Goal: Information Seeking & Learning: Learn about a topic

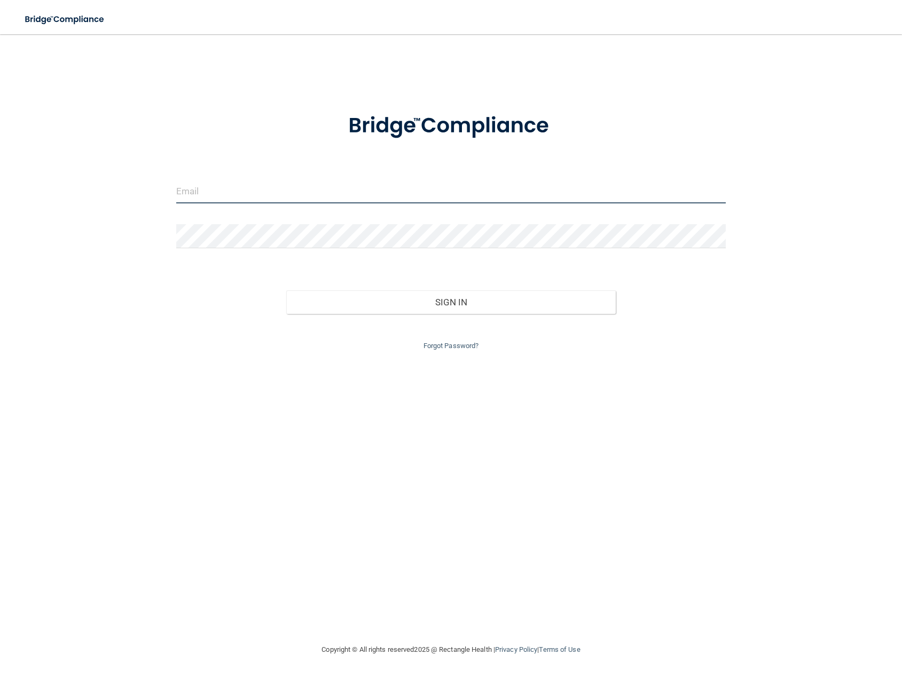
click at [204, 192] on input "email" at bounding box center [451, 191] width 550 height 24
paste input "[EMAIL_ADDRESS][DOMAIN_NAME]"
type input "[EMAIL_ADDRESS][DOMAIN_NAME]"
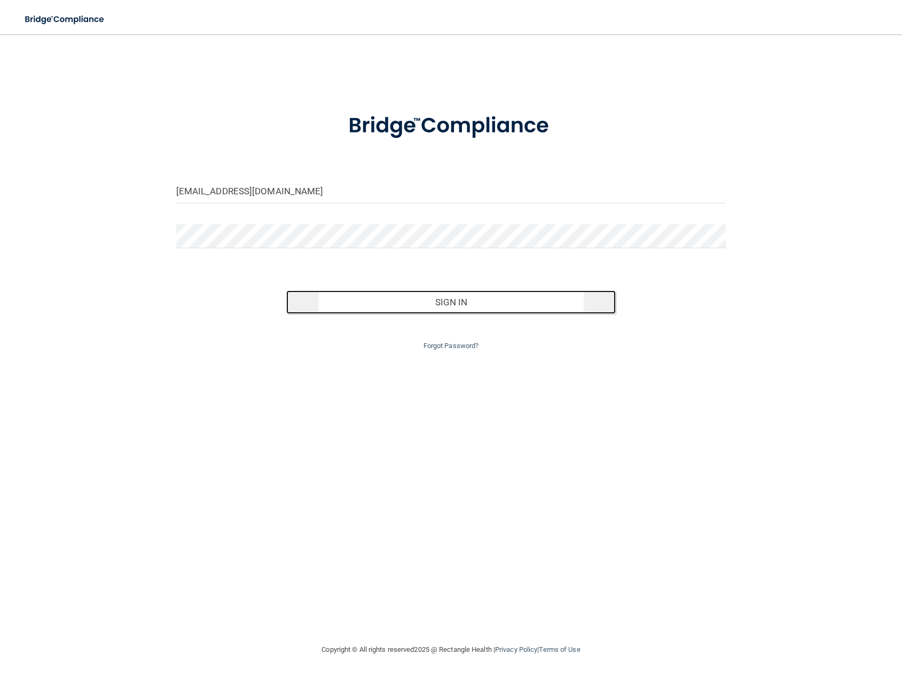
click at [420, 303] on button "Sign In" at bounding box center [451, 303] width 330 height 24
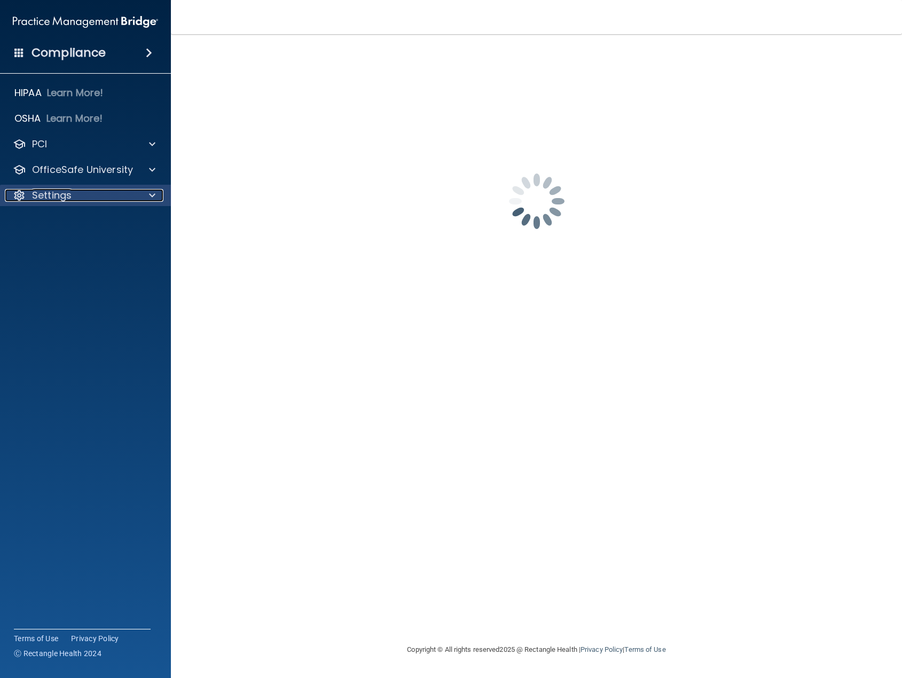
click at [155, 200] on div at bounding box center [150, 195] width 27 height 13
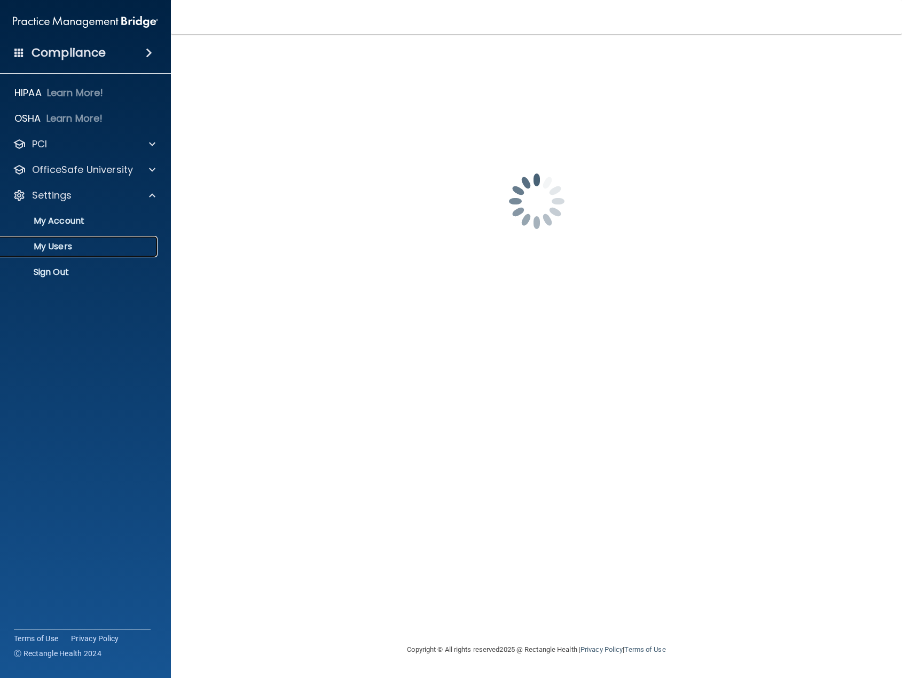
click at [44, 246] on p "My Users" at bounding box center [80, 246] width 146 height 11
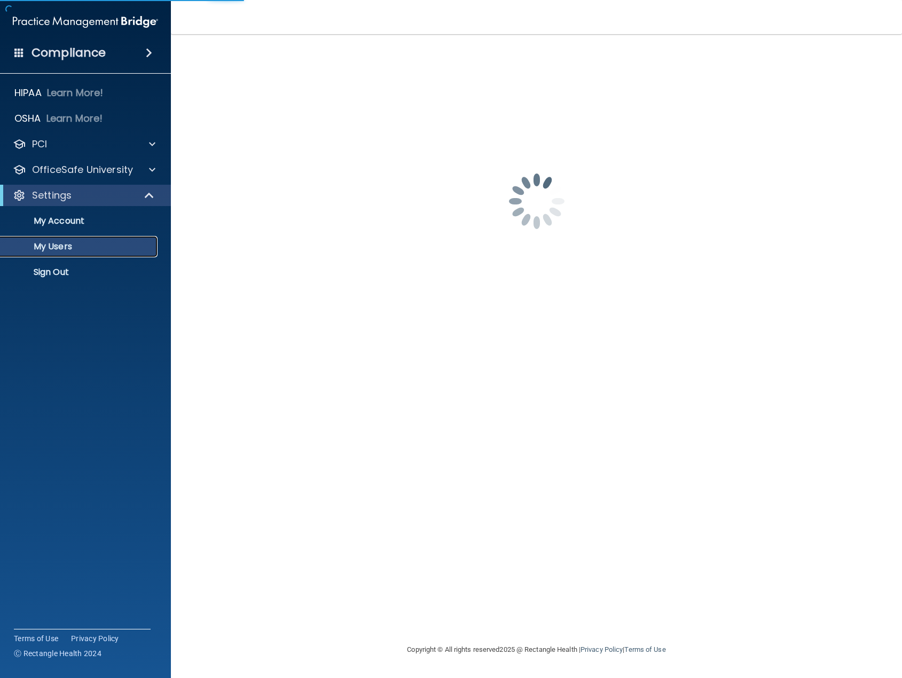
select select "20"
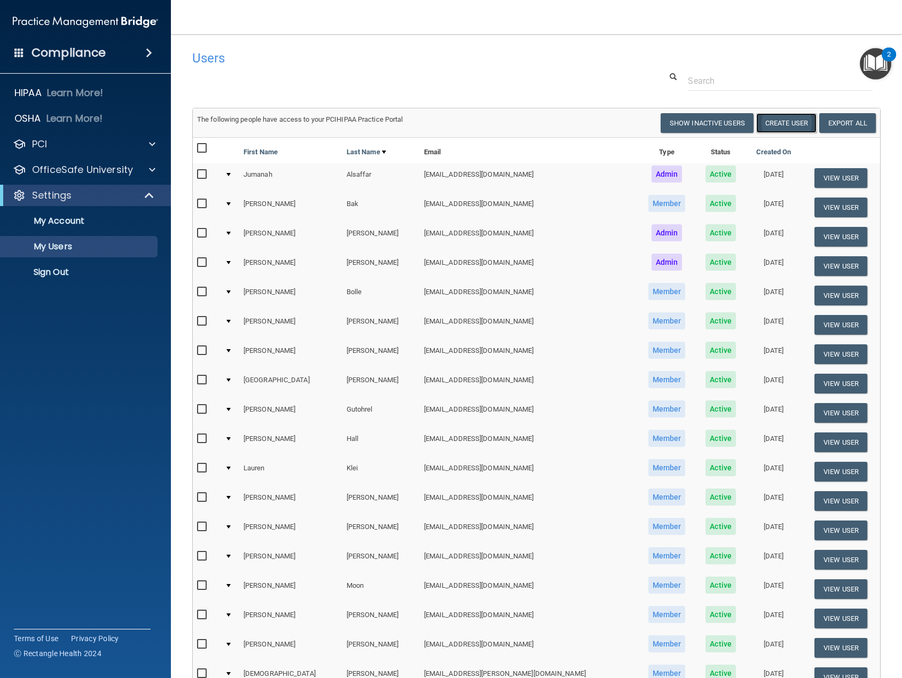
click at [779, 122] on button "Create User" at bounding box center [786, 123] width 60 height 20
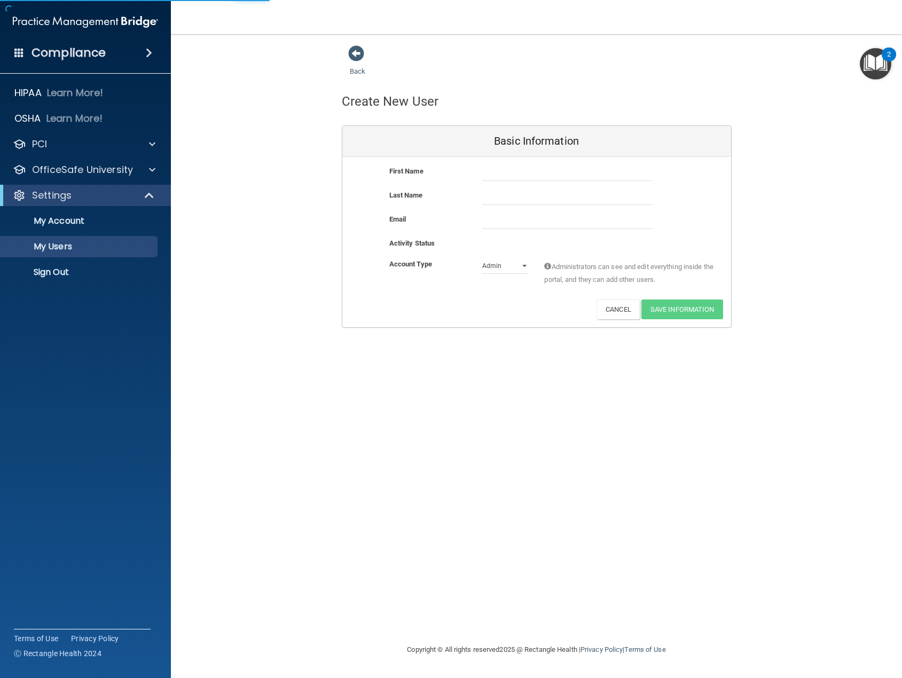
select select "20"
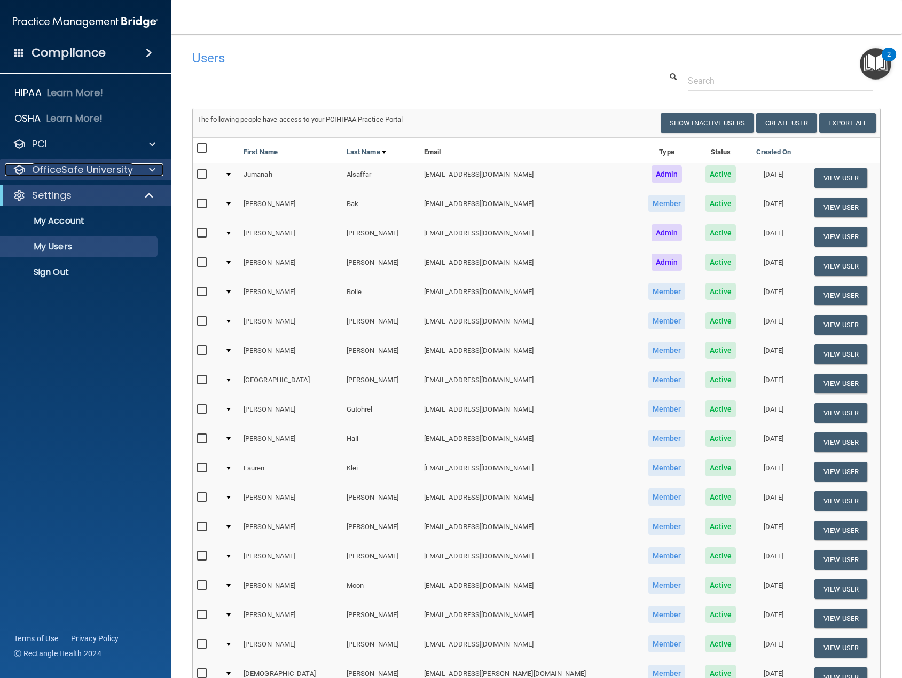
click at [147, 171] on div at bounding box center [150, 169] width 27 height 13
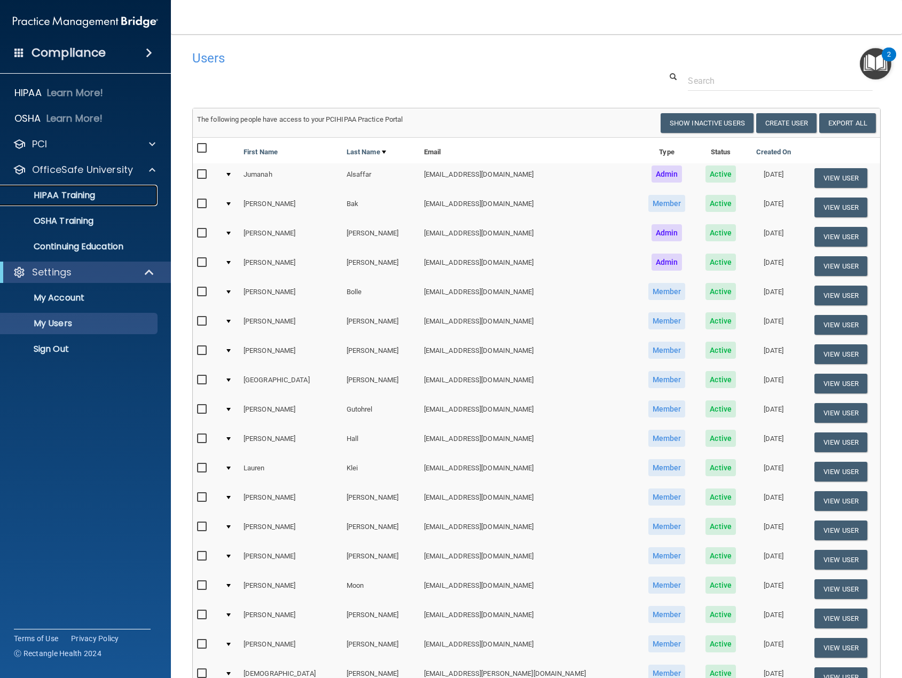
click at [85, 196] on p "HIPAA Training" at bounding box center [51, 195] width 88 height 11
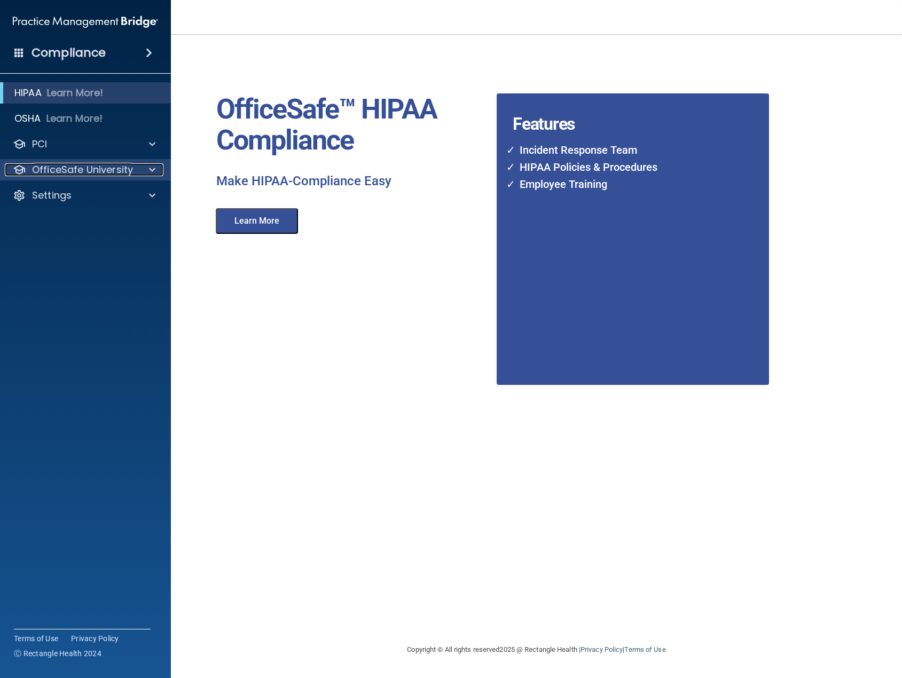
click at [152, 166] on span at bounding box center [152, 169] width 6 height 13
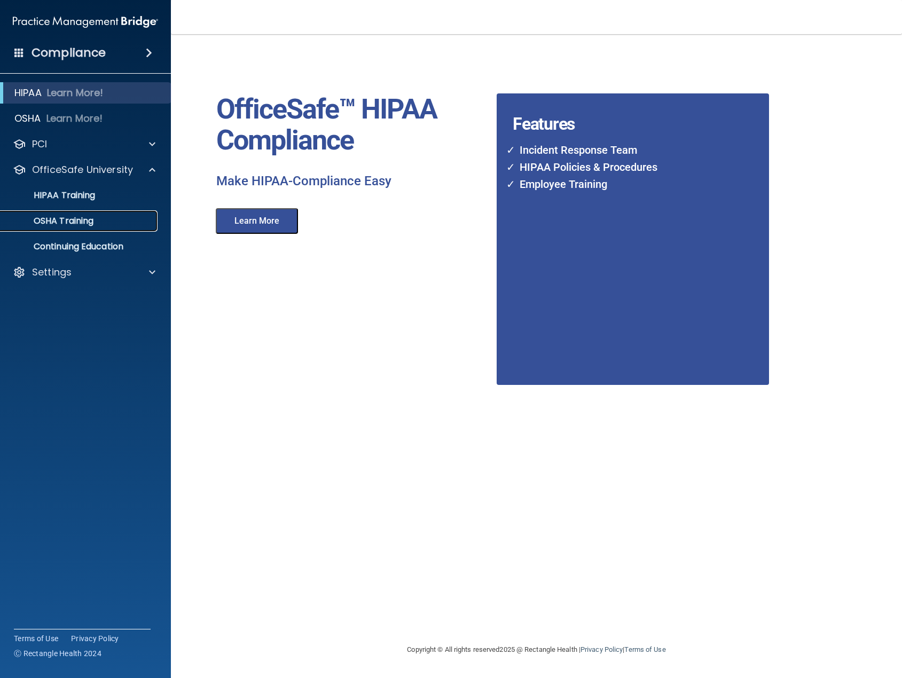
click at [77, 217] on p "OSHA Training" at bounding box center [50, 221] width 87 height 11
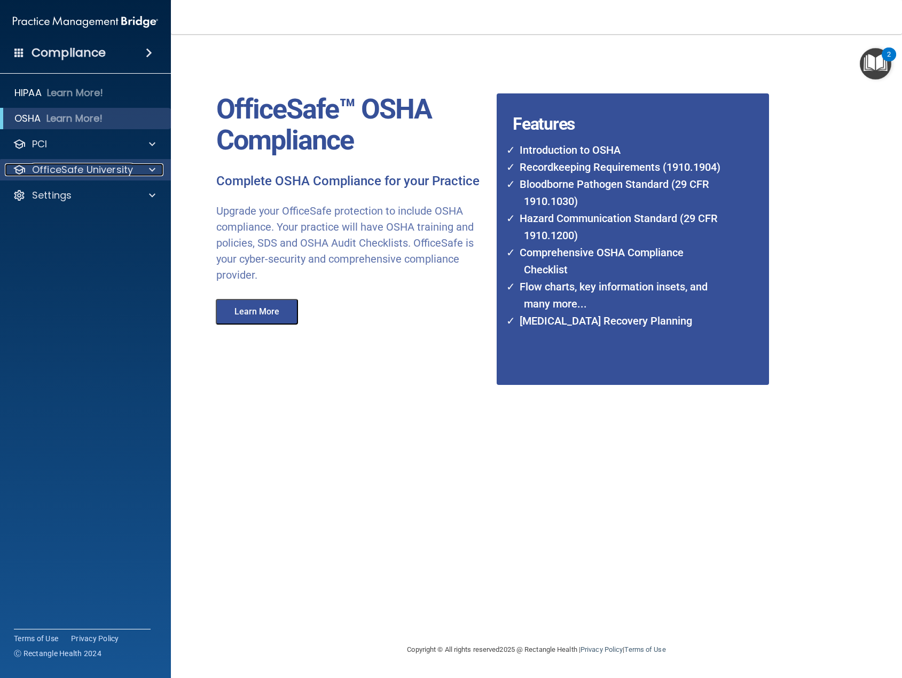
click at [146, 173] on div at bounding box center [150, 169] width 27 height 13
click at [82, 187] on link "HIPAA Training" at bounding box center [73, 195] width 168 height 21
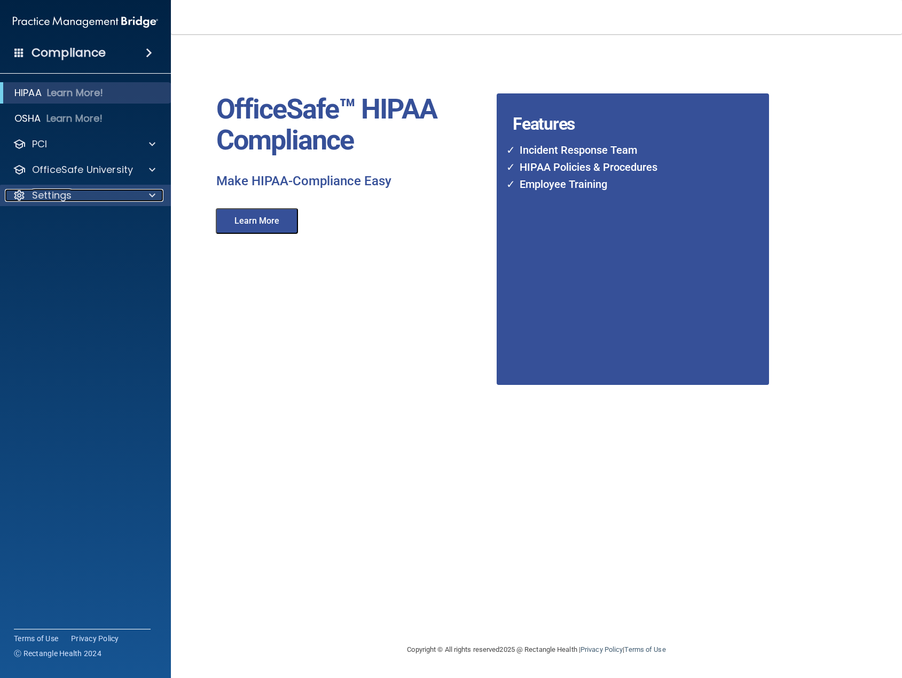
click at [147, 190] on div at bounding box center [150, 195] width 27 height 13
click at [147, 172] on div at bounding box center [150, 169] width 27 height 13
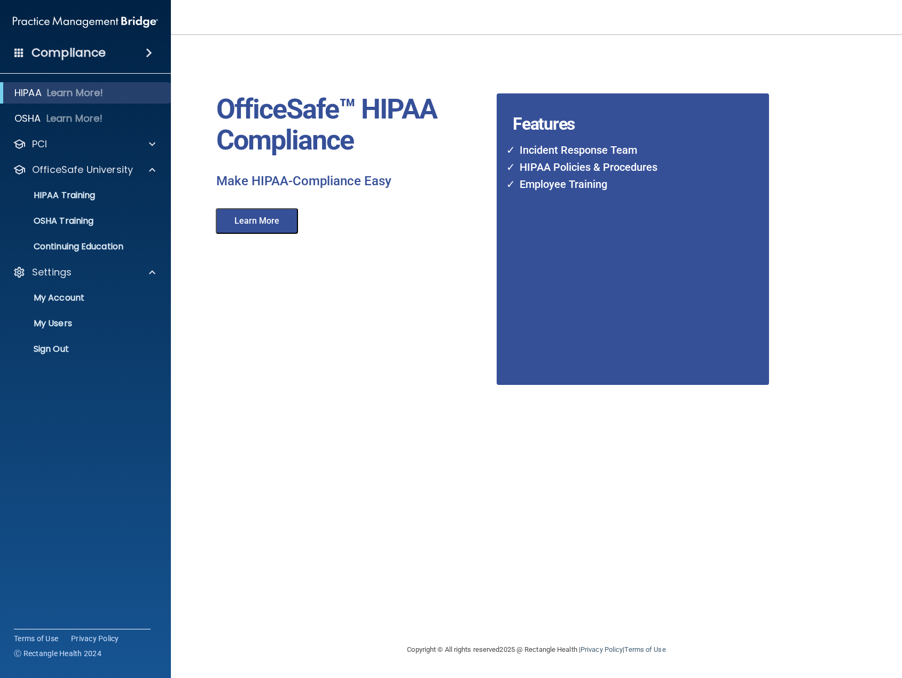
click at [461, 227] on div "OfficeSafe™ HIPAA Compliance Make HIPAA-Compliance Easy Learn More" at bounding box center [352, 139] width 304 height 189
click at [73, 375] on accordion "HIPAA Learn More! OSHA Learn More! PCI PCI Compliance Merchant Savings Calculat…" at bounding box center [85, 309] width 171 height 462
click at [66, 348] on p "Sign Out" at bounding box center [80, 349] width 146 height 11
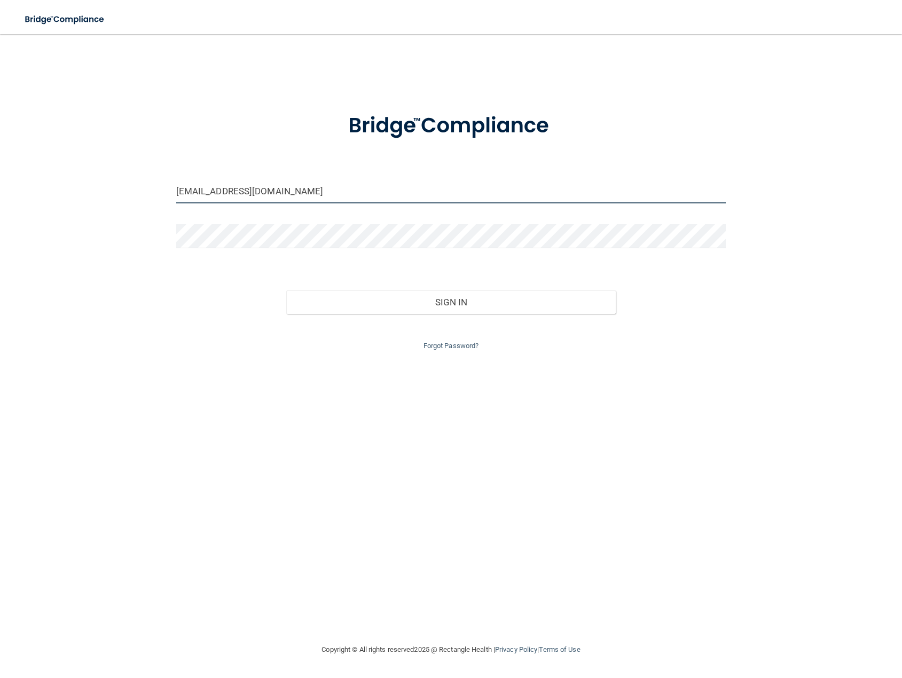
drag, startPoint x: 320, startPoint y: 191, endPoint x: 118, endPoint y: 184, distance: 202.6
click at [118, 184] on div "[EMAIL_ADDRESS][DOMAIN_NAME] Invalid email/password. You don't have permission …" at bounding box center [450, 339] width 859 height 588
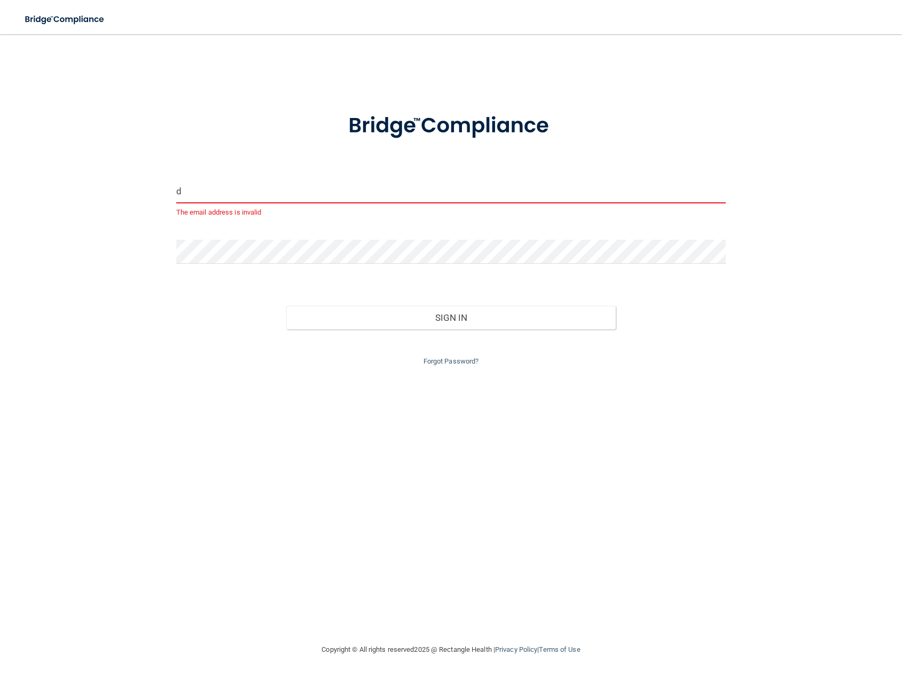
type input "[EMAIL_ADDRESS][DOMAIN_NAME]"
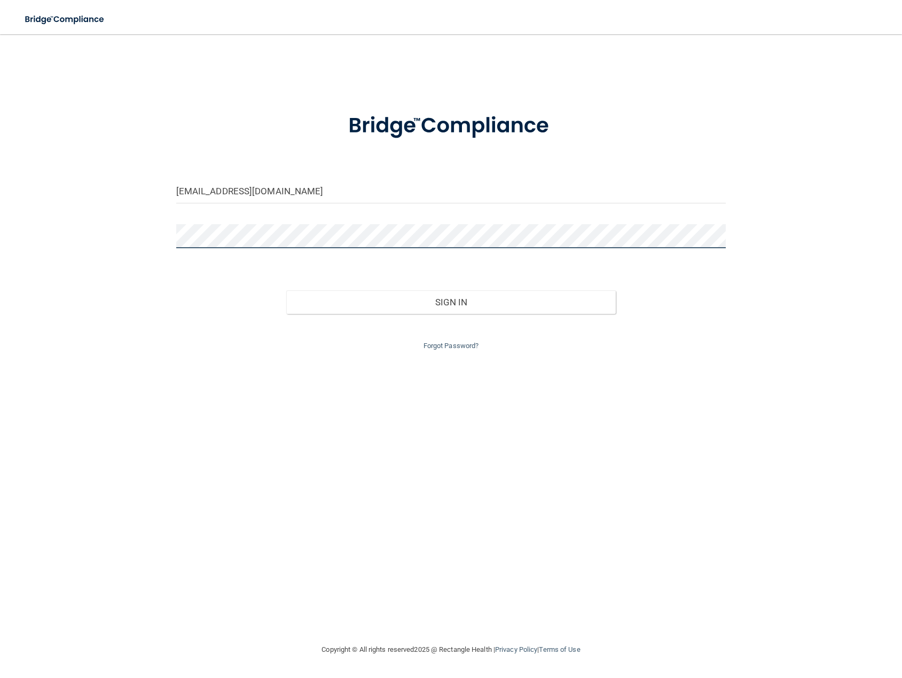
click at [107, 241] on div "[EMAIL_ADDRESS][DOMAIN_NAME] Invalid email/password. You don't have permission …" at bounding box center [450, 339] width 859 height 588
click at [286, 291] on button "Sign In" at bounding box center [451, 303] width 330 height 24
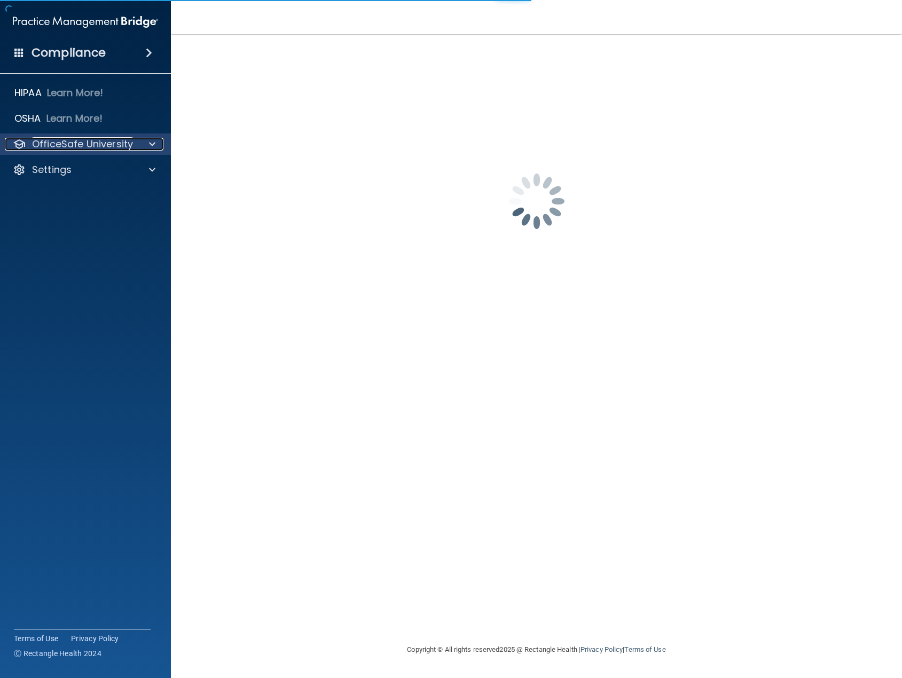
click at [140, 145] on div at bounding box center [150, 144] width 27 height 13
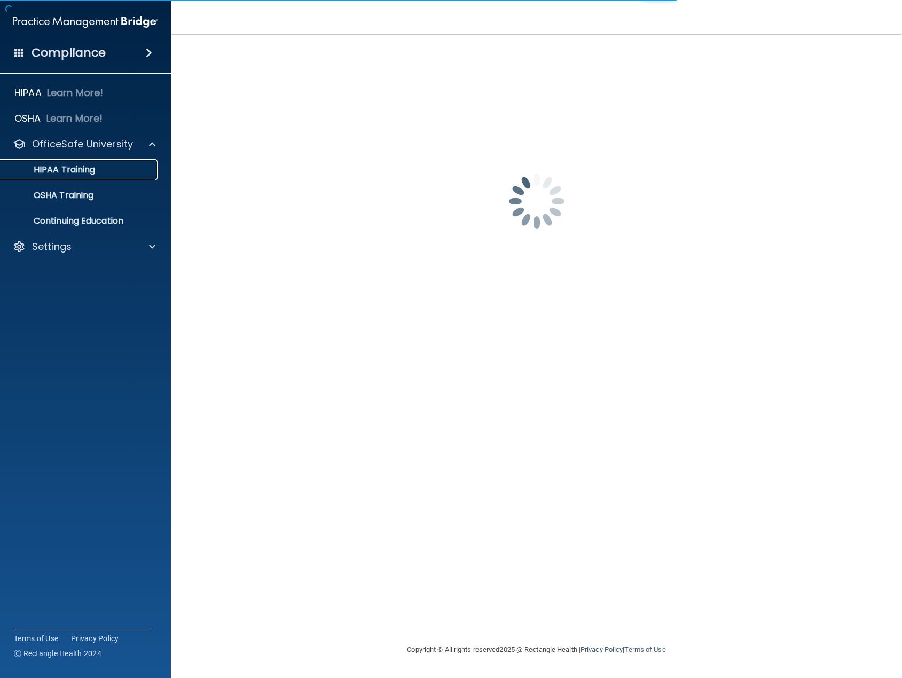
click at [75, 173] on p "HIPAA Training" at bounding box center [51, 170] width 88 height 11
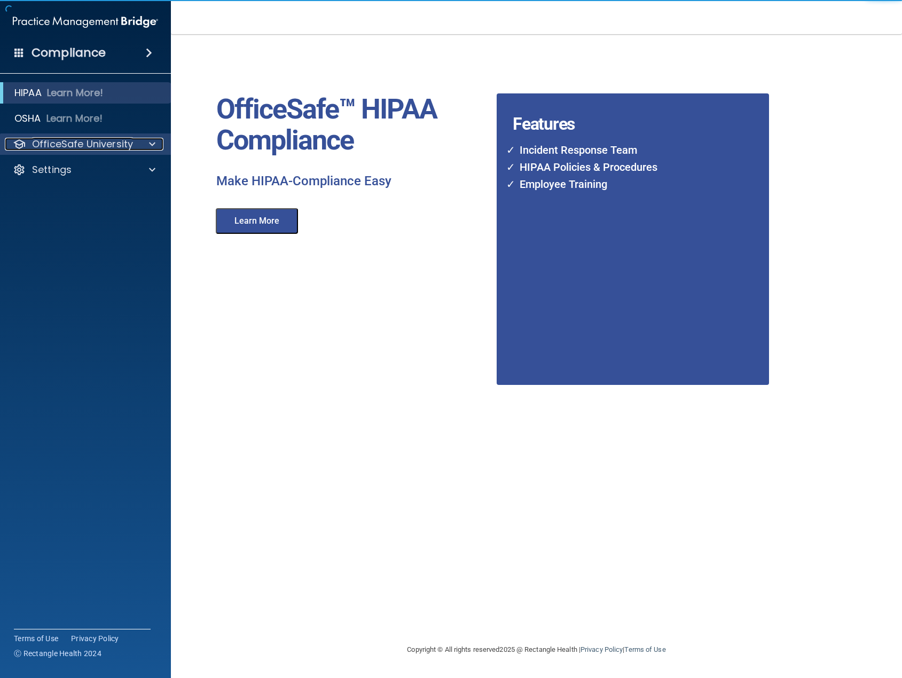
click at [68, 142] on p "OfficeSafe University" at bounding box center [82, 144] width 101 height 13
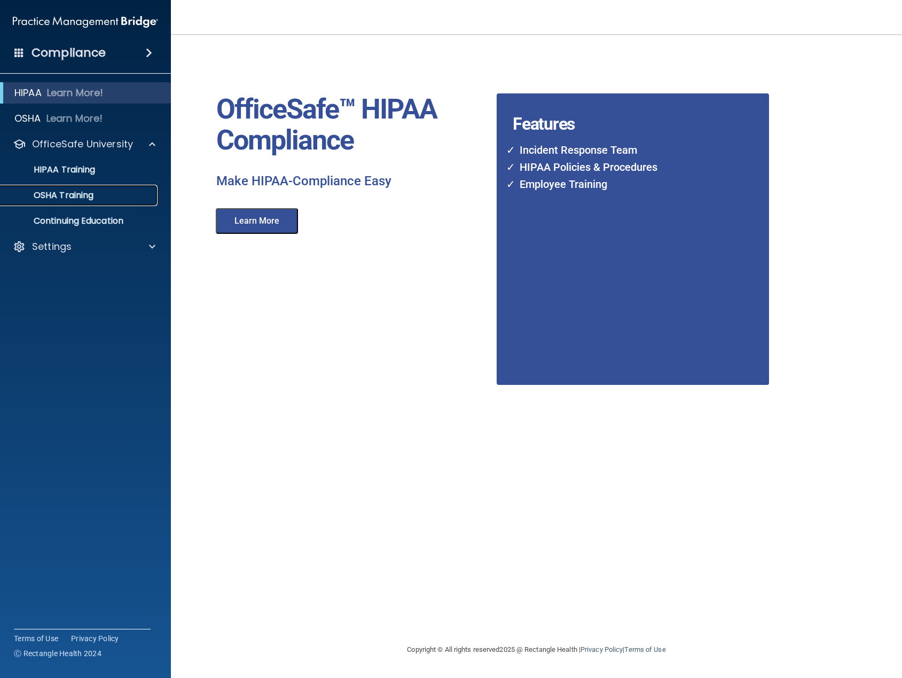
click at [65, 195] on p "OSHA Training" at bounding box center [50, 195] width 87 height 11
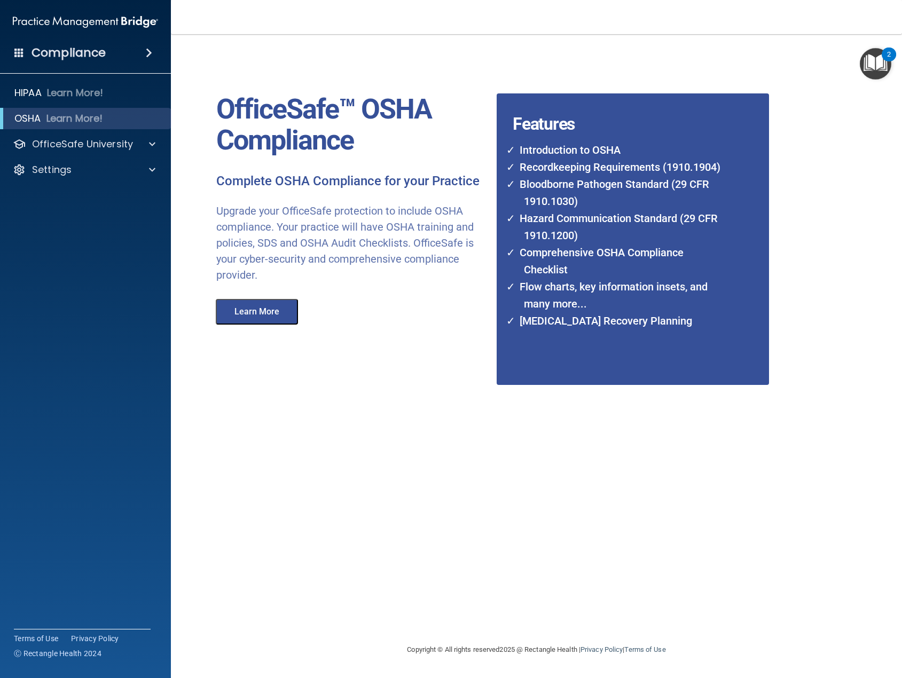
click at [151, 306] on accordion "HIPAA Learn More! OSHA Learn More! PCI PCI Compliance Merchant Savings Calculat…" at bounding box center [85, 309] width 171 height 462
click at [117, 152] on div "OfficeSafe University" at bounding box center [85, 144] width 171 height 21
drag, startPoint x: 79, startPoint y: 156, endPoint x: 81, endPoint y: 148, distance: 8.3
click at [80, 154] on div "HIPAA Learn More! OSHA Learn More! PCI PCI Compliance Merchant Savings Calculat…" at bounding box center [85, 133] width 171 height 111
click at [82, 147] on p "OfficeSafe University" at bounding box center [82, 144] width 101 height 13
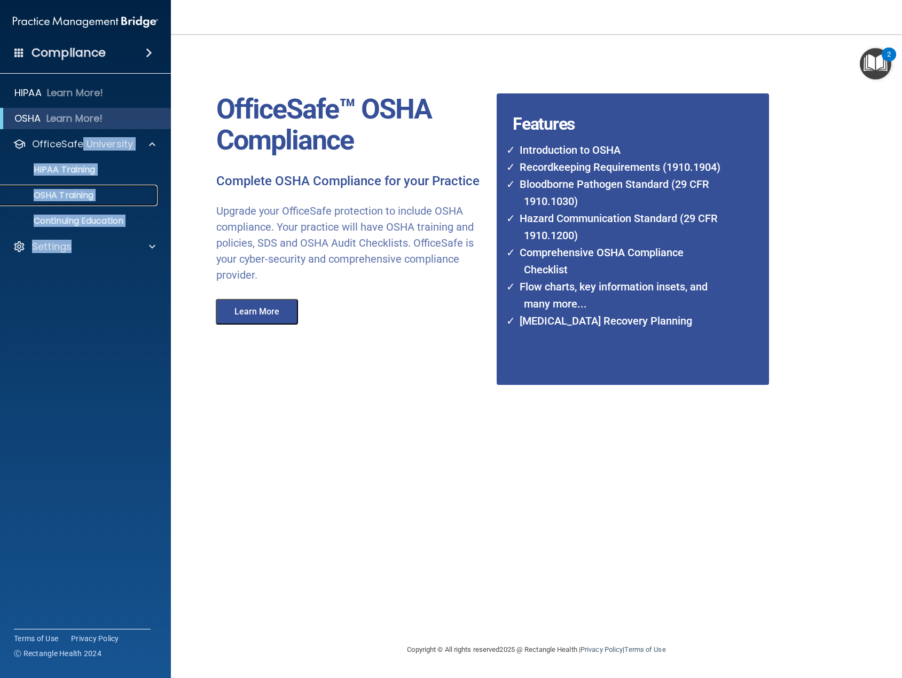
click at [64, 194] on p "OSHA Training" at bounding box center [50, 195] width 87 height 11
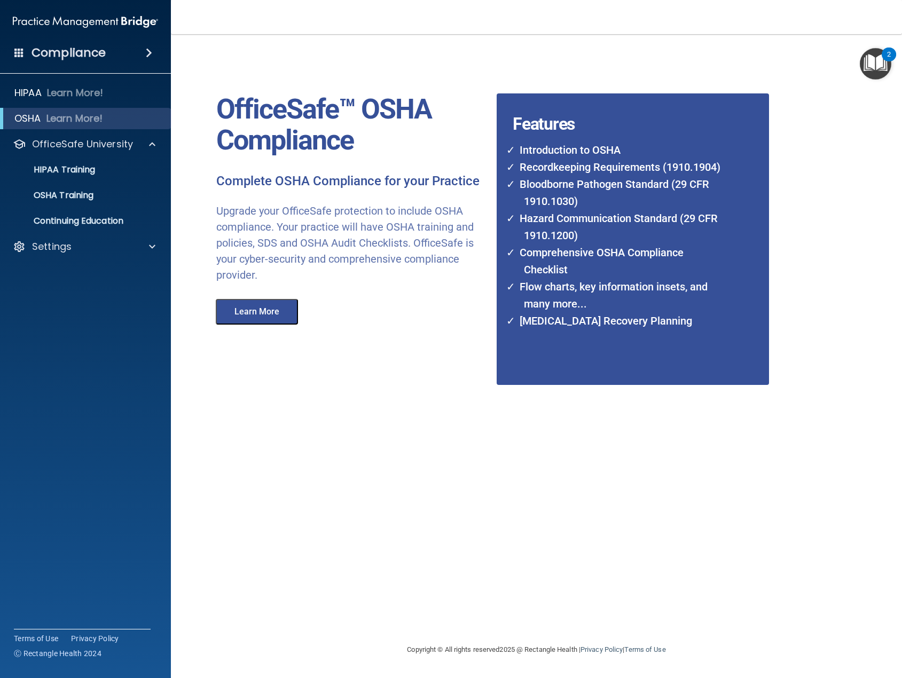
click at [322, 361] on div "OfficeSafe™ OSHA Compliance Complete OSHA Compliance for your Practice Upgrade …" at bounding box center [512, 339] width 625 height 588
click at [280, 310] on button "Learn More" at bounding box center [257, 312] width 82 height 26
